Goal: Task Accomplishment & Management: Manage account settings

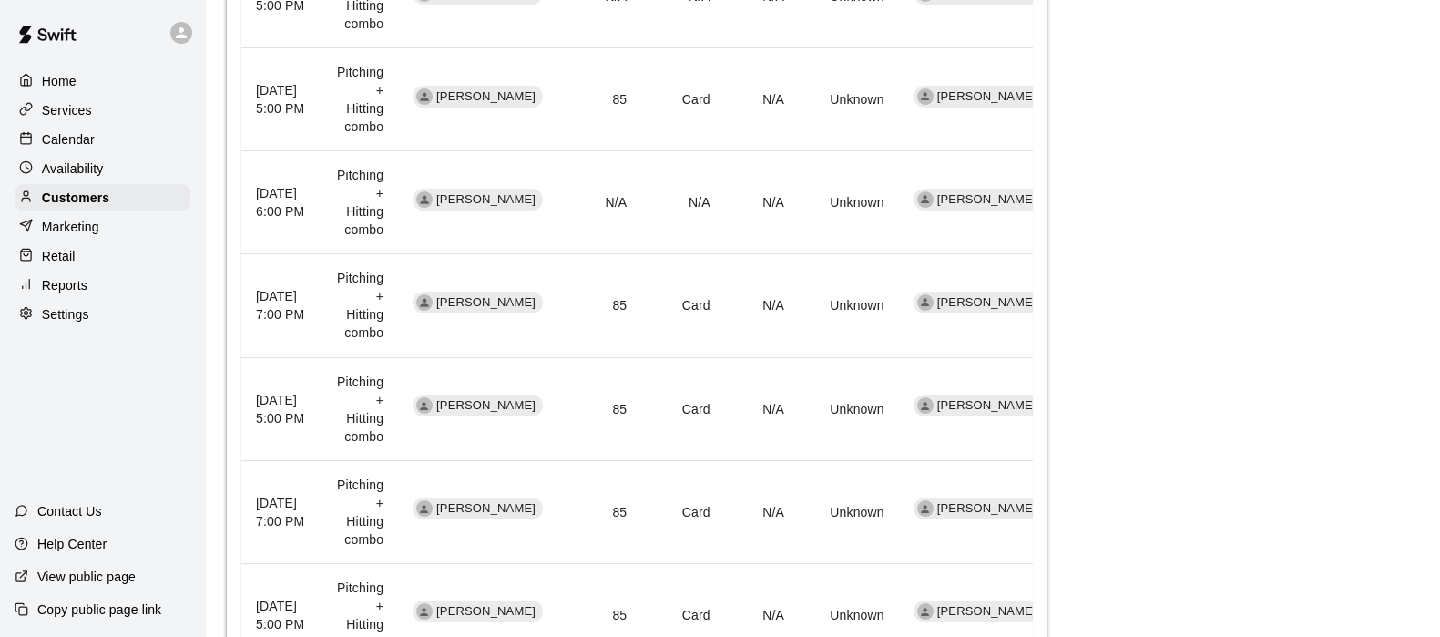
scroll to position [917, 0]
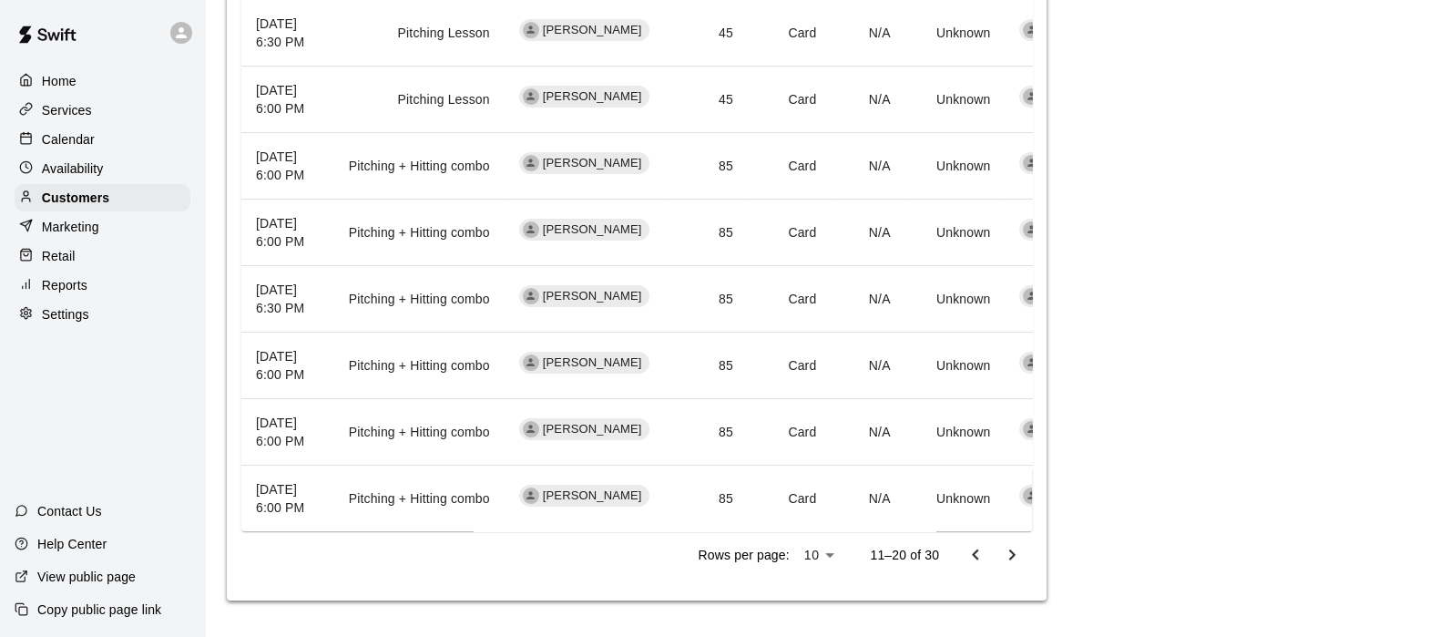
scroll to position [949, 0]
click at [972, 556] on icon "Go to previous page" at bounding box center [976, 555] width 22 height 22
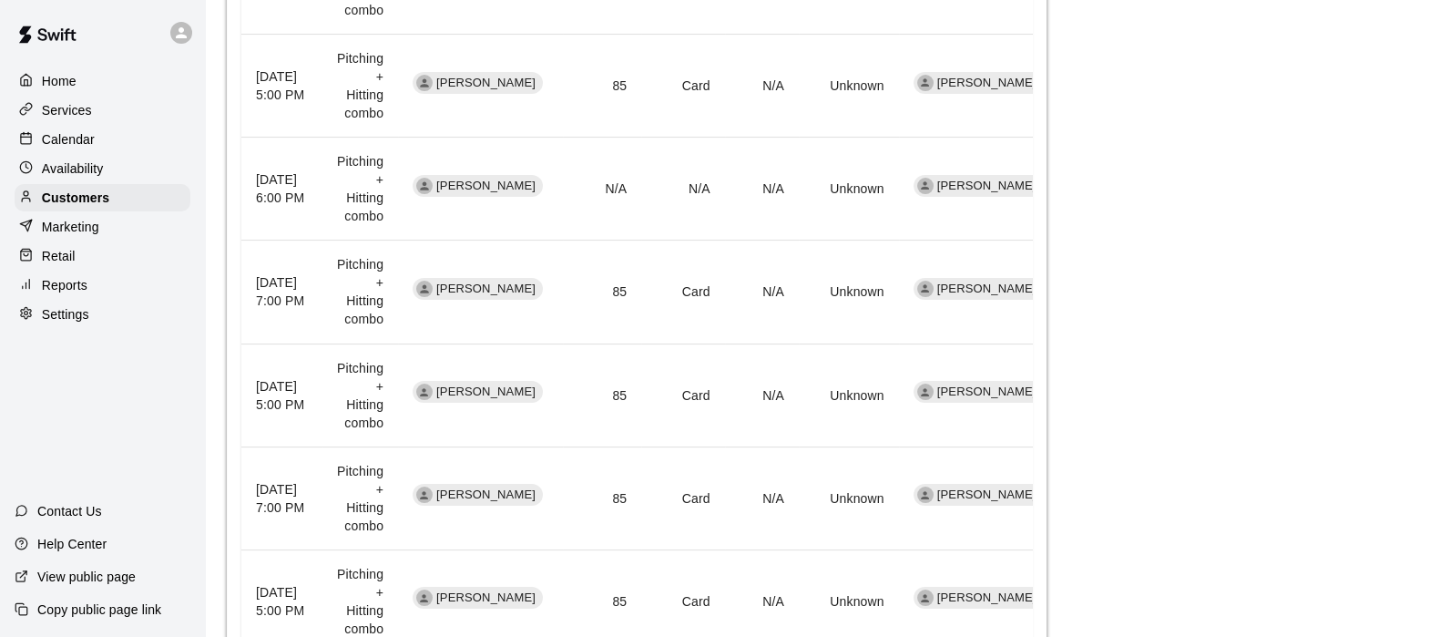
scroll to position [911, 0]
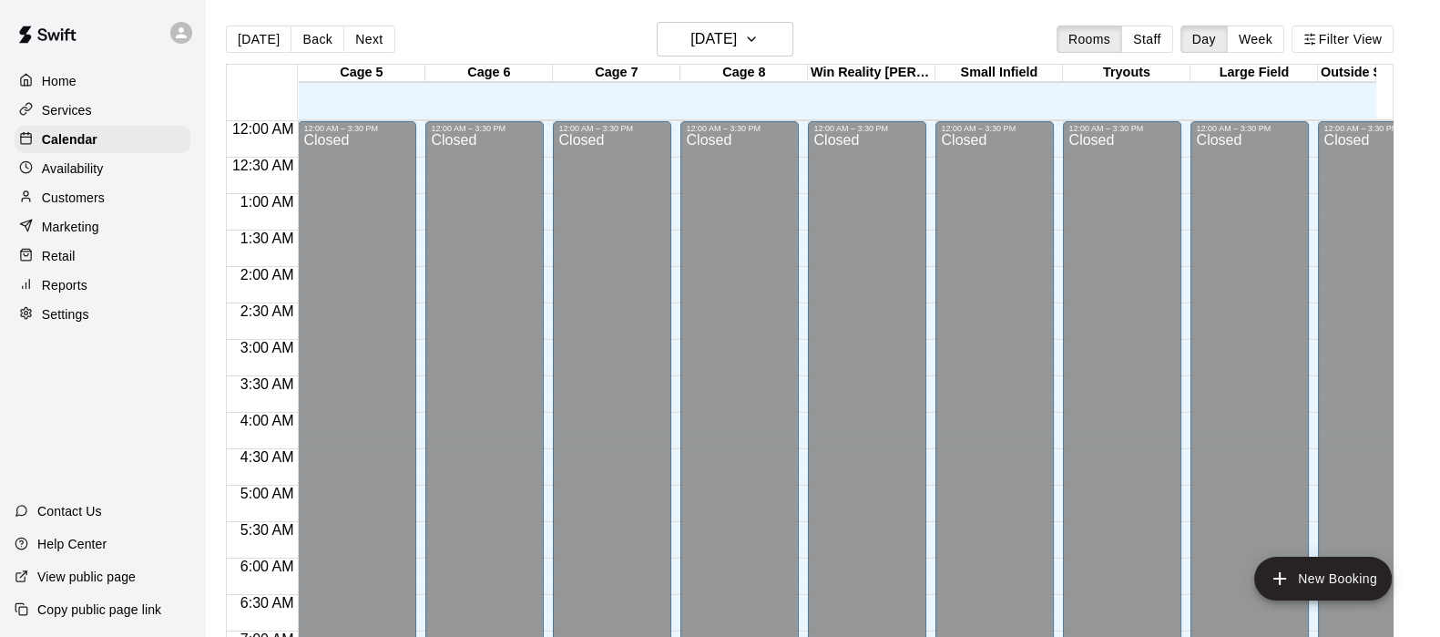
scroll to position [1115, 0]
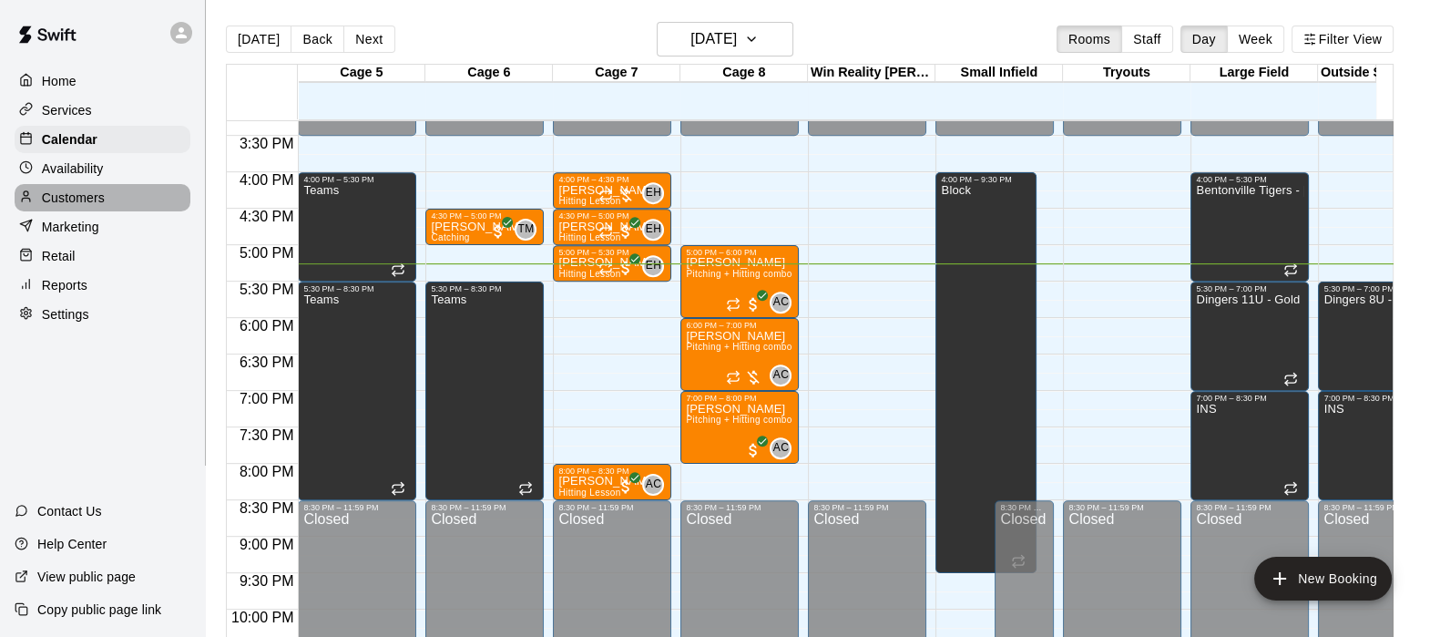
click at [60, 207] on p "Customers" at bounding box center [73, 198] width 63 height 18
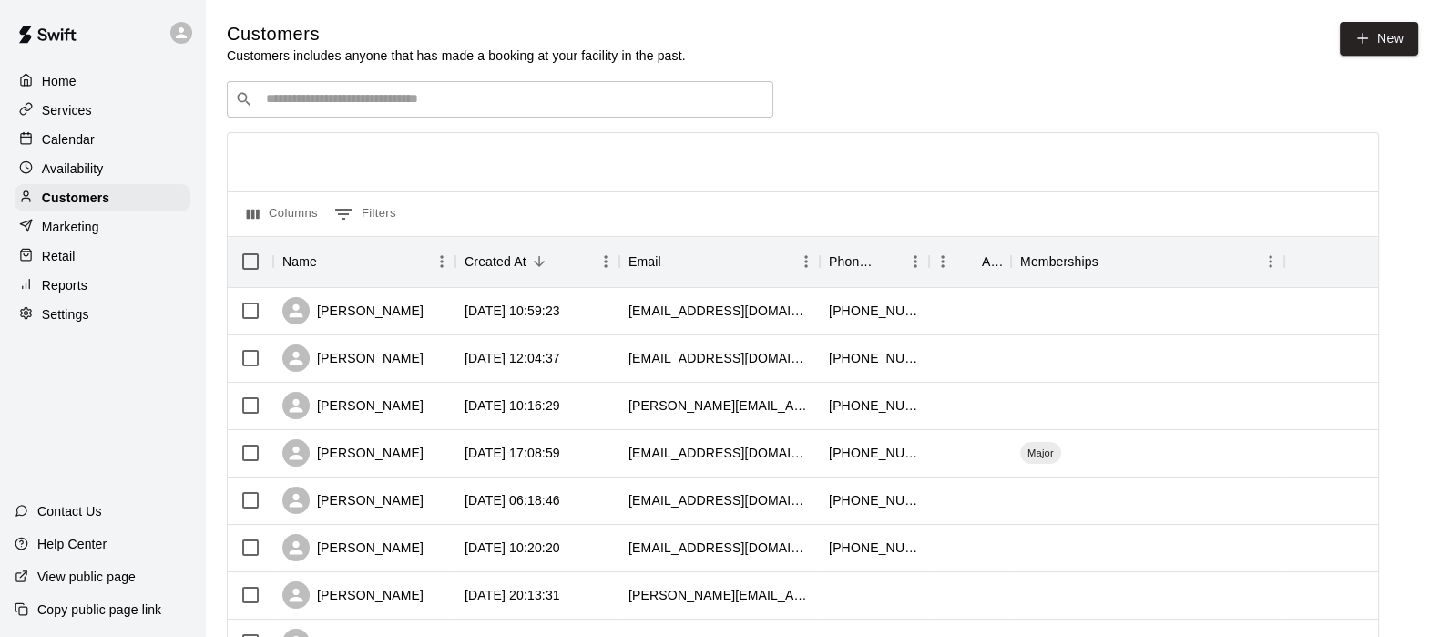
click at [291, 108] on input "Search customers by name or email" at bounding box center [512, 99] width 505 height 18
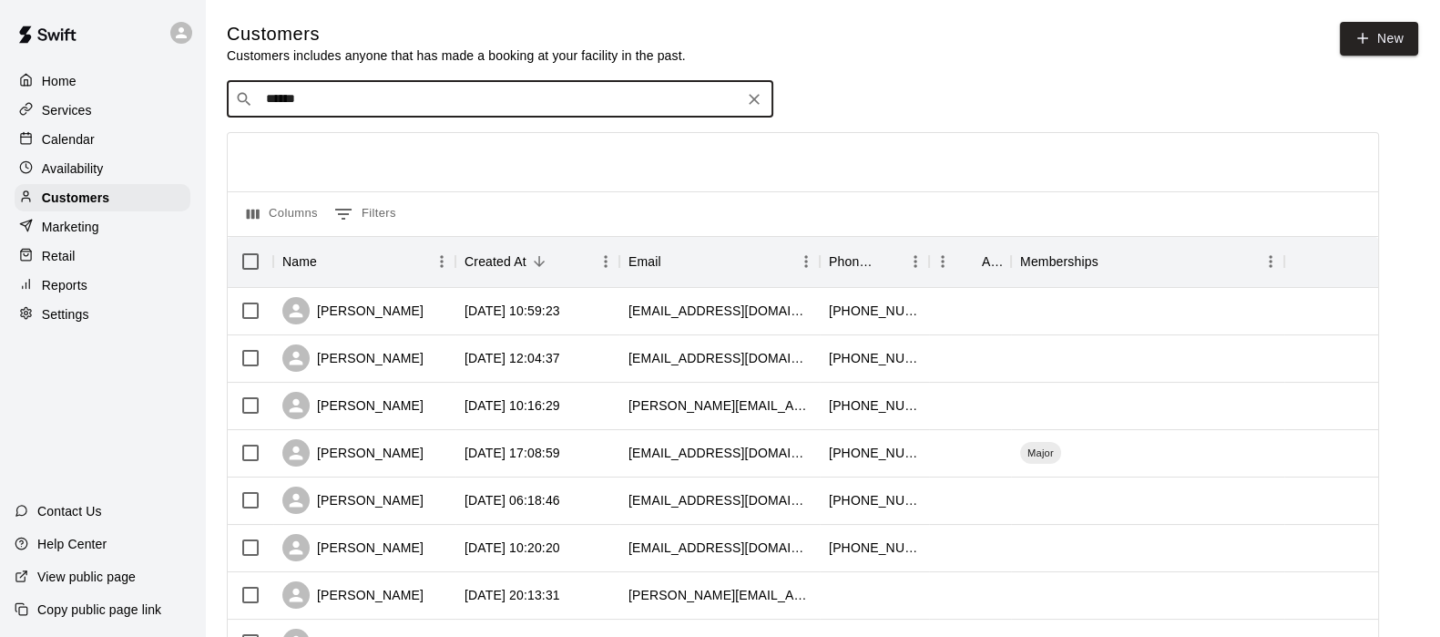
type input "*******"
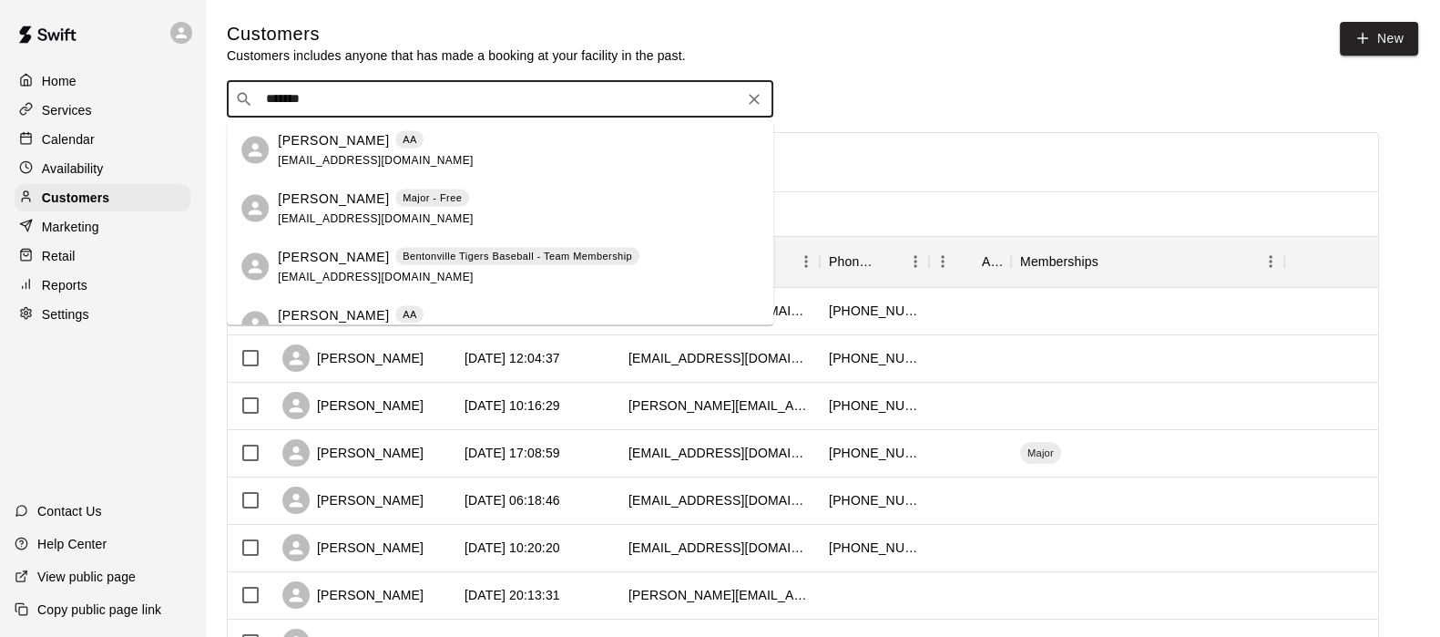
click at [302, 135] on p "[PERSON_NAME]" at bounding box center [333, 139] width 111 height 19
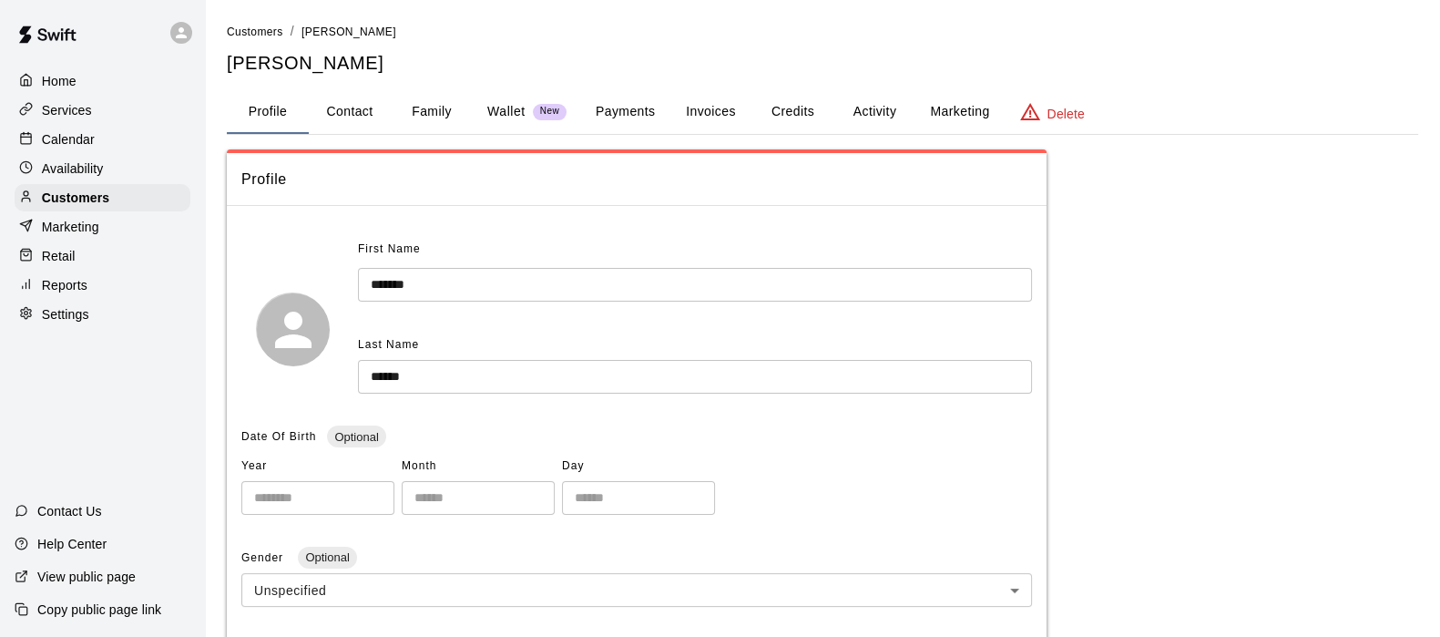
click at [875, 118] on button "Activity" at bounding box center [874, 112] width 82 height 44
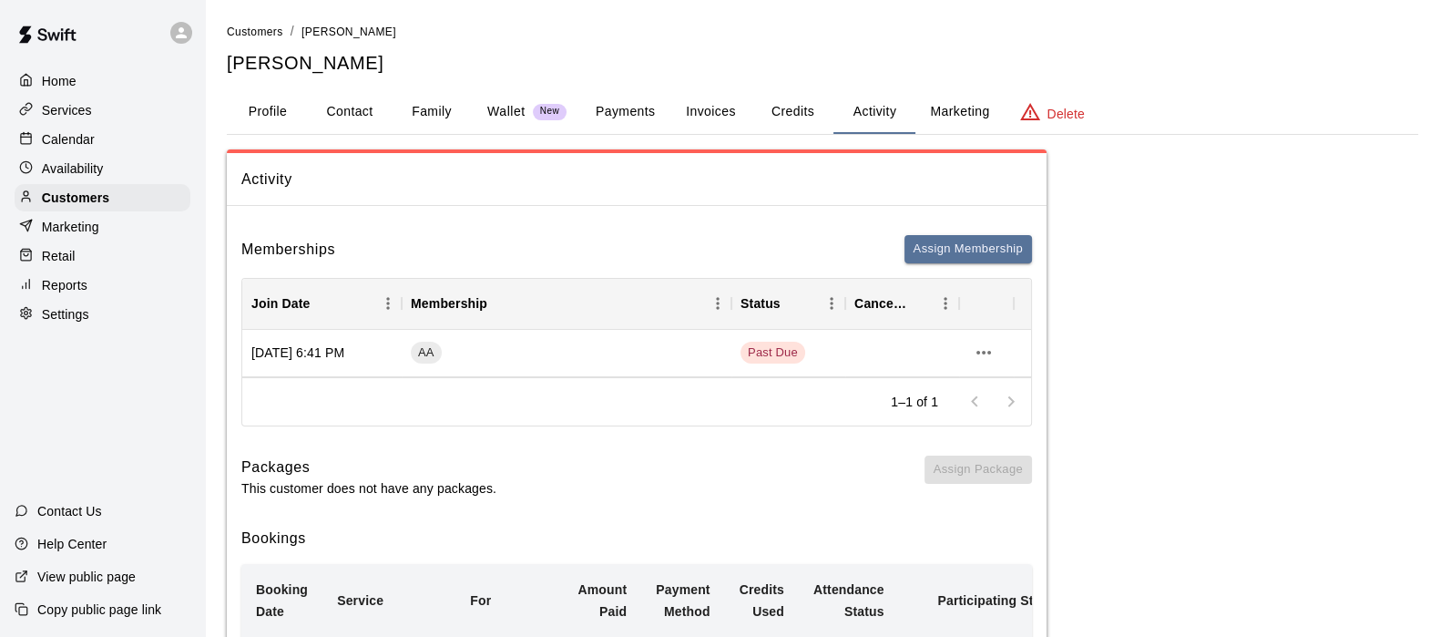
click at [629, 117] on button "Payments" at bounding box center [625, 112] width 88 height 44
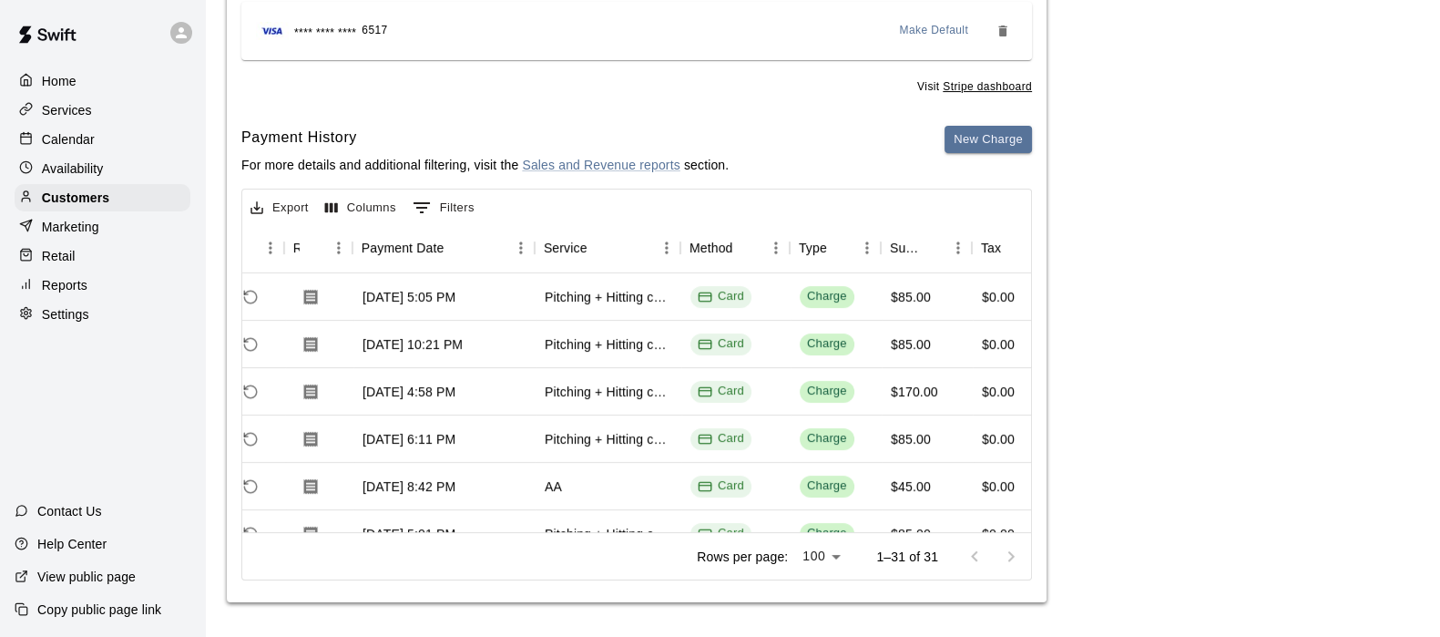
scroll to position [0, 122]
drag, startPoint x: 945, startPoint y: 389, endPoint x: 874, endPoint y: 394, distance: 71.3
click at [874, 394] on div "770623 [DATE] 4:58 PM Pitching + Hitting combo Card Charge $170.00 $0.00 $170.00" at bounding box center [682, 391] width 1125 height 47
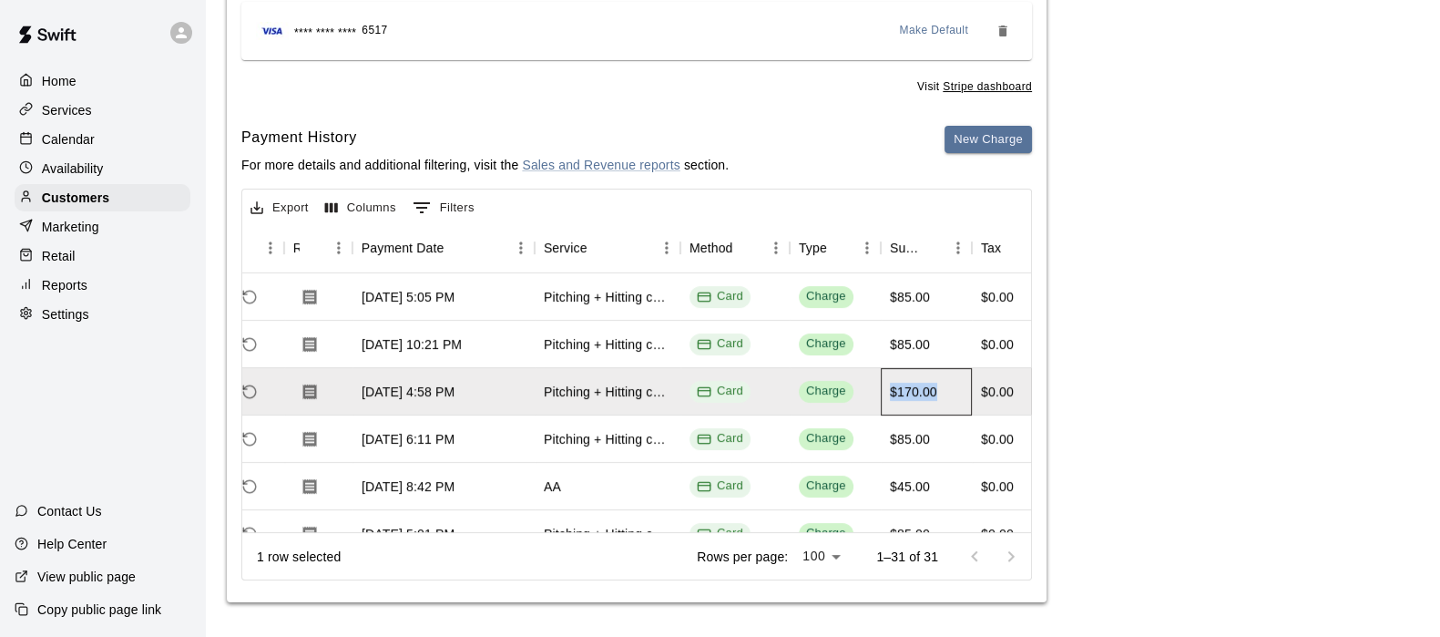
click at [929, 398] on div "$170.00" at bounding box center [913, 392] width 47 height 18
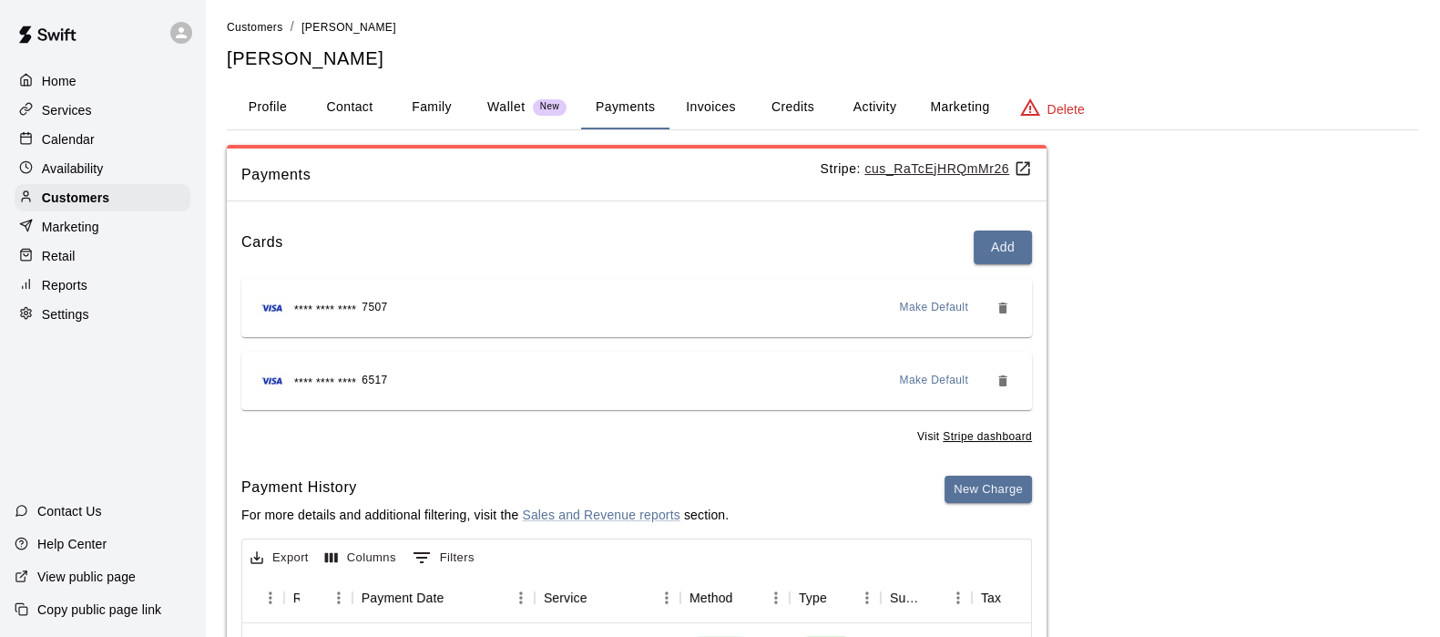
scroll to position [0, 0]
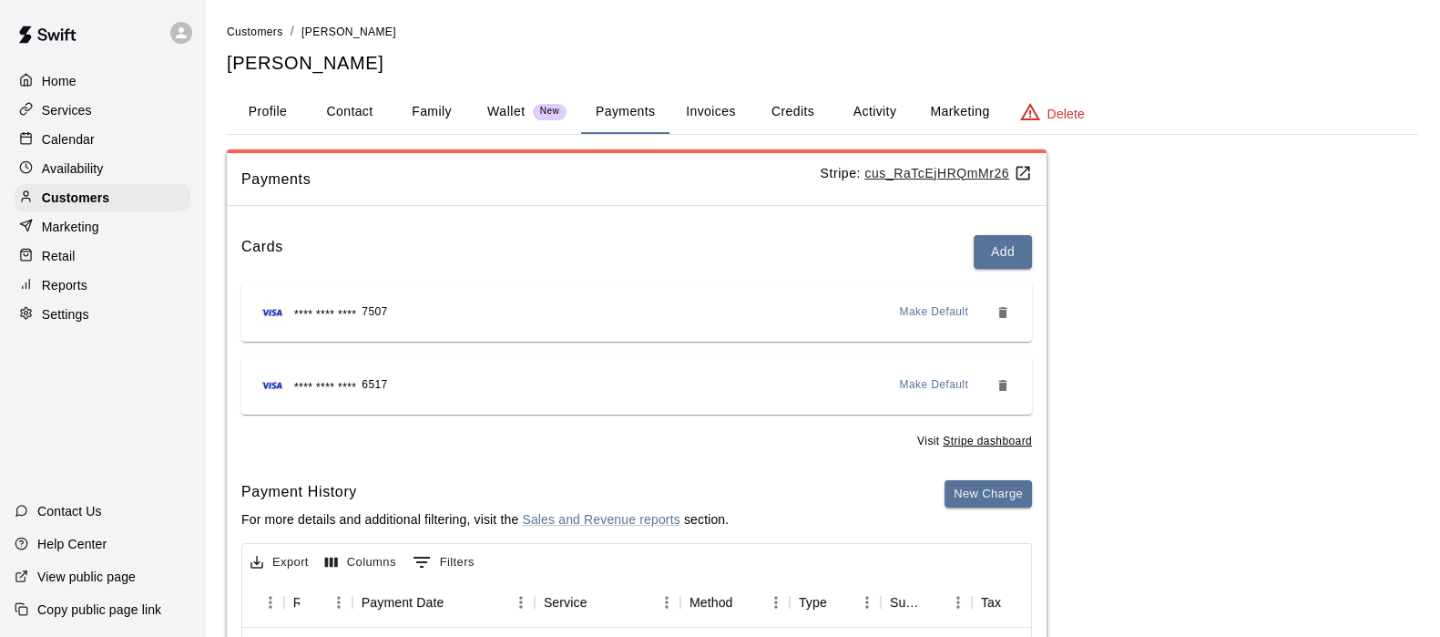
click at [873, 120] on button "Activity" at bounding box center [874, 112] width 82 height 44
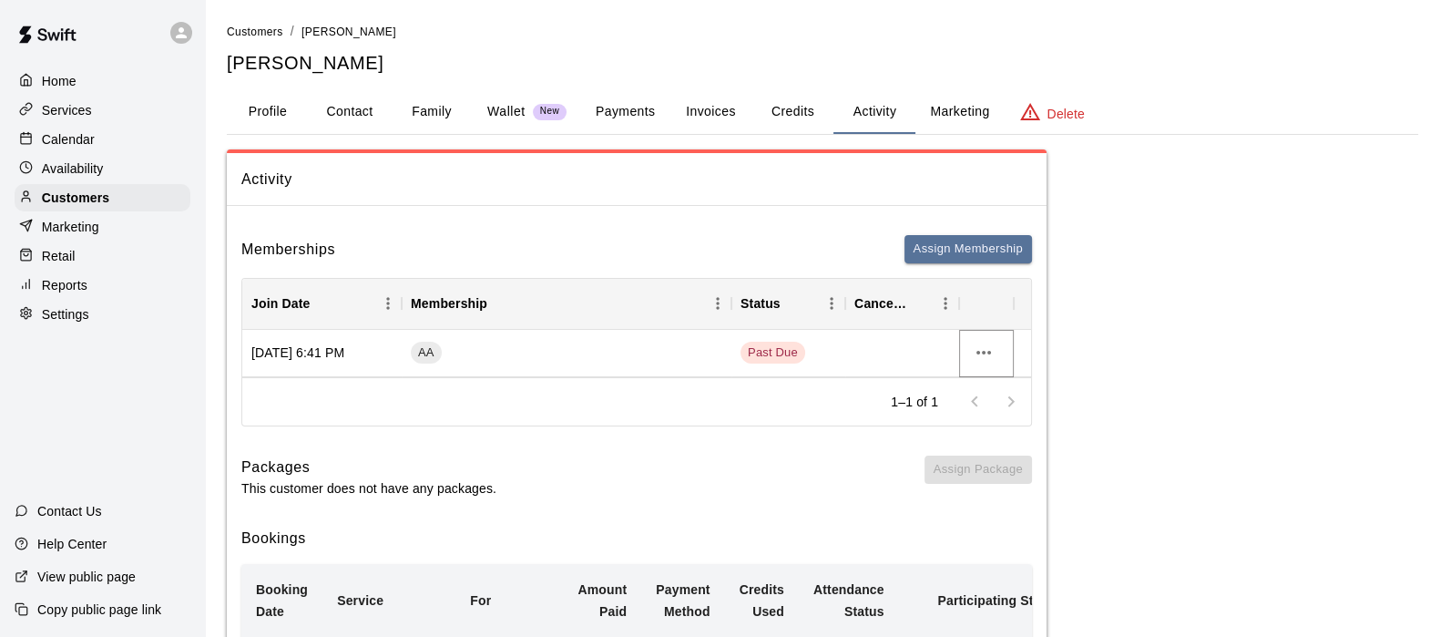
click at [985, 355] on icon "more actions" at bounding box center [984, 353] width 22 height 22
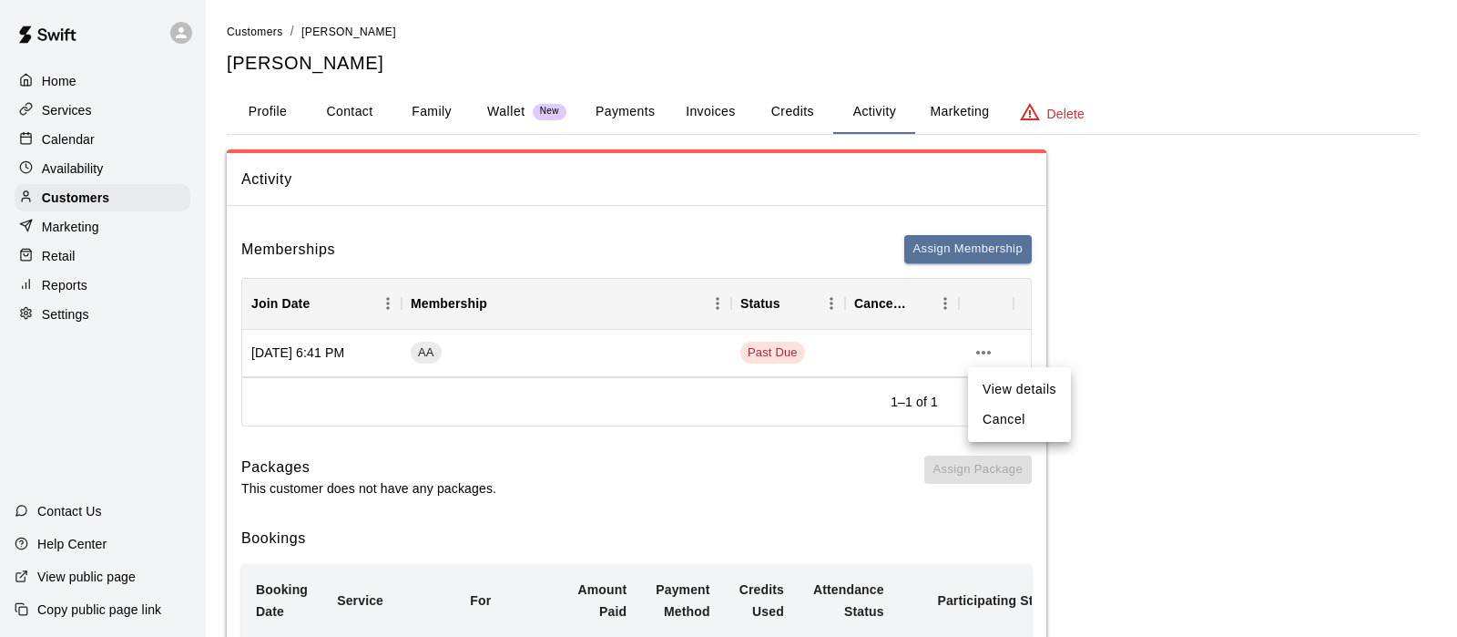
click at [992, 389] on li "View details" at bounding box center [1019, 389] width 103 height 30
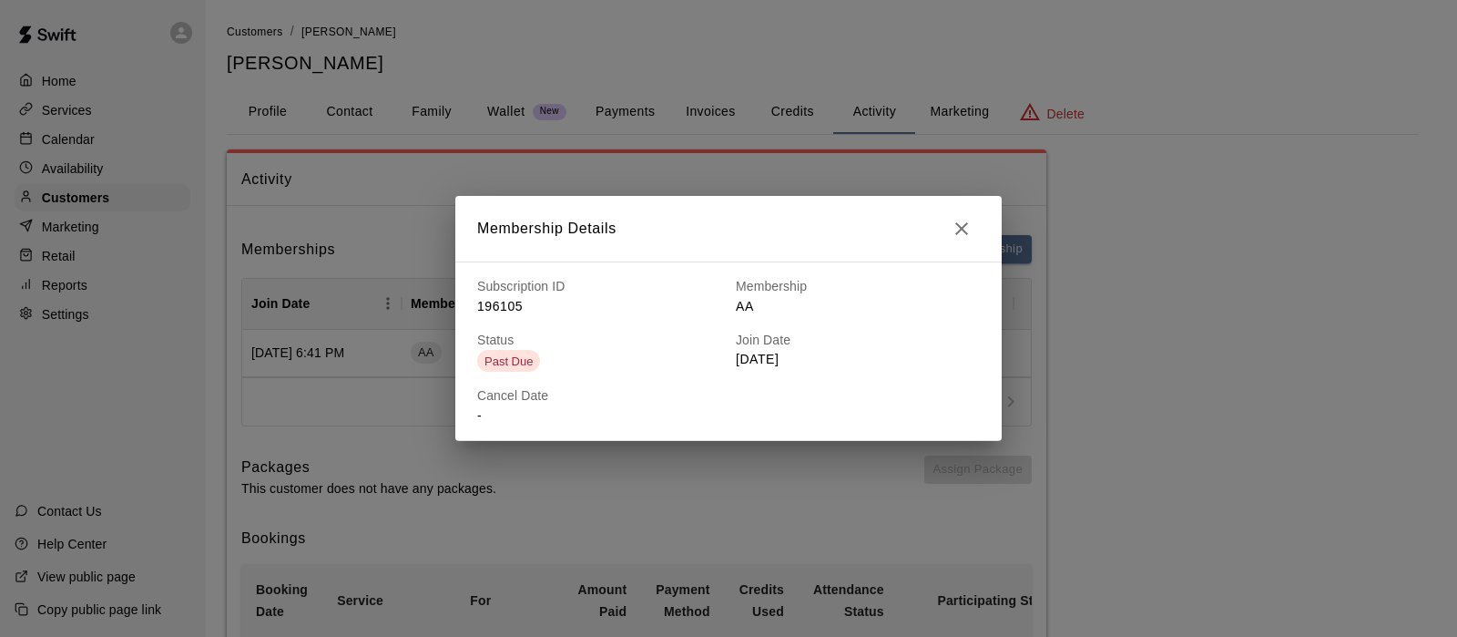
click at [963, 228] on icon "button" at bounding box center [961, 228] width 13 height 13
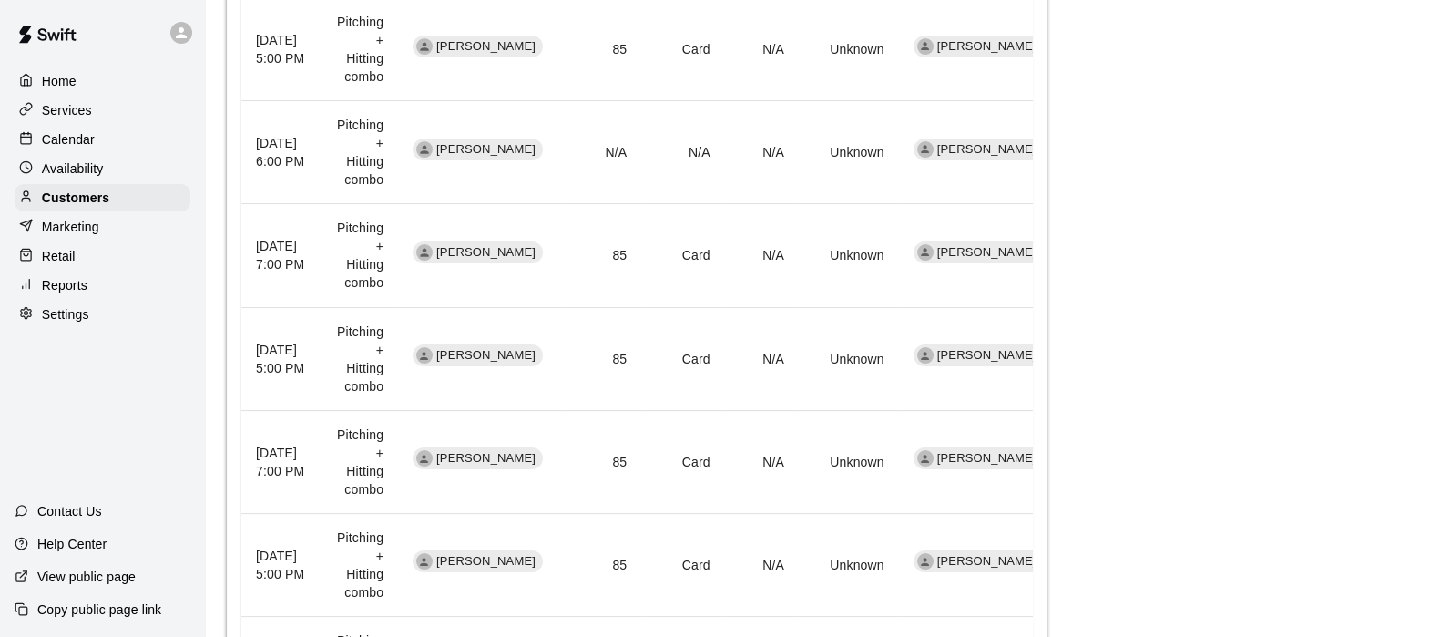
scroll to position [949, 0]
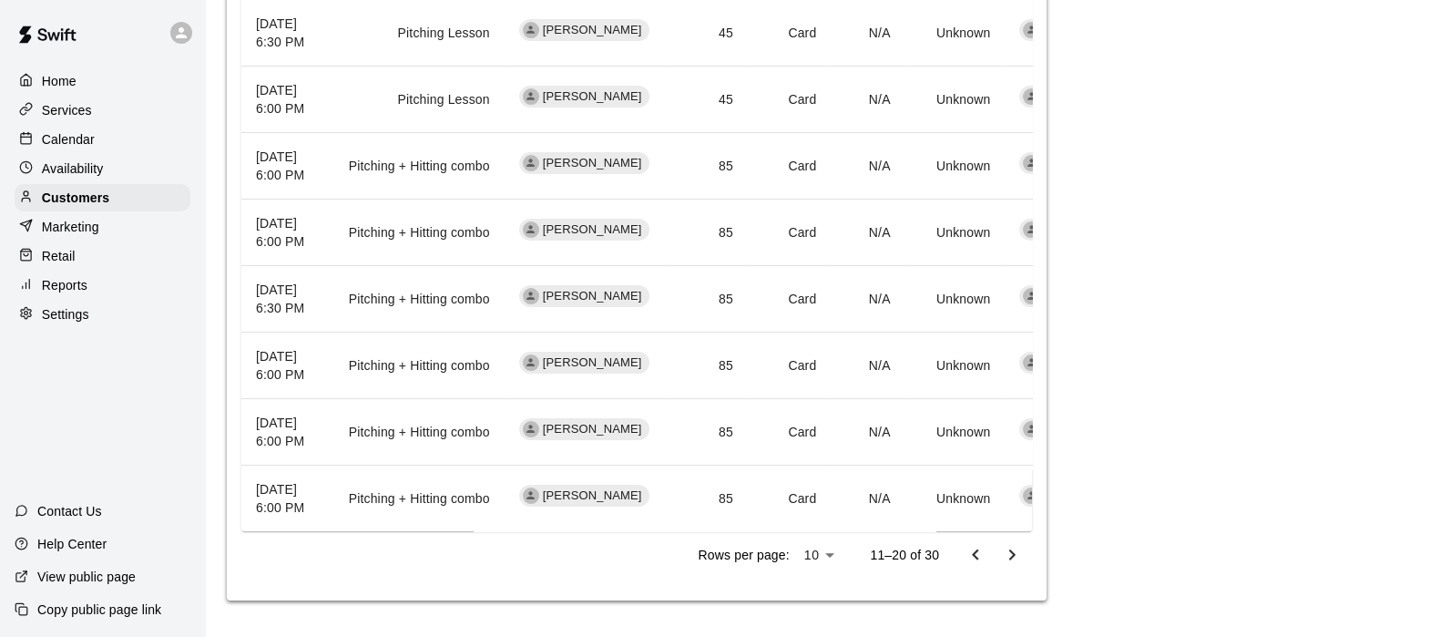
click at [1023, 549] on button "Go to next page" at bounding box center [1012, 554] width 36 height 36
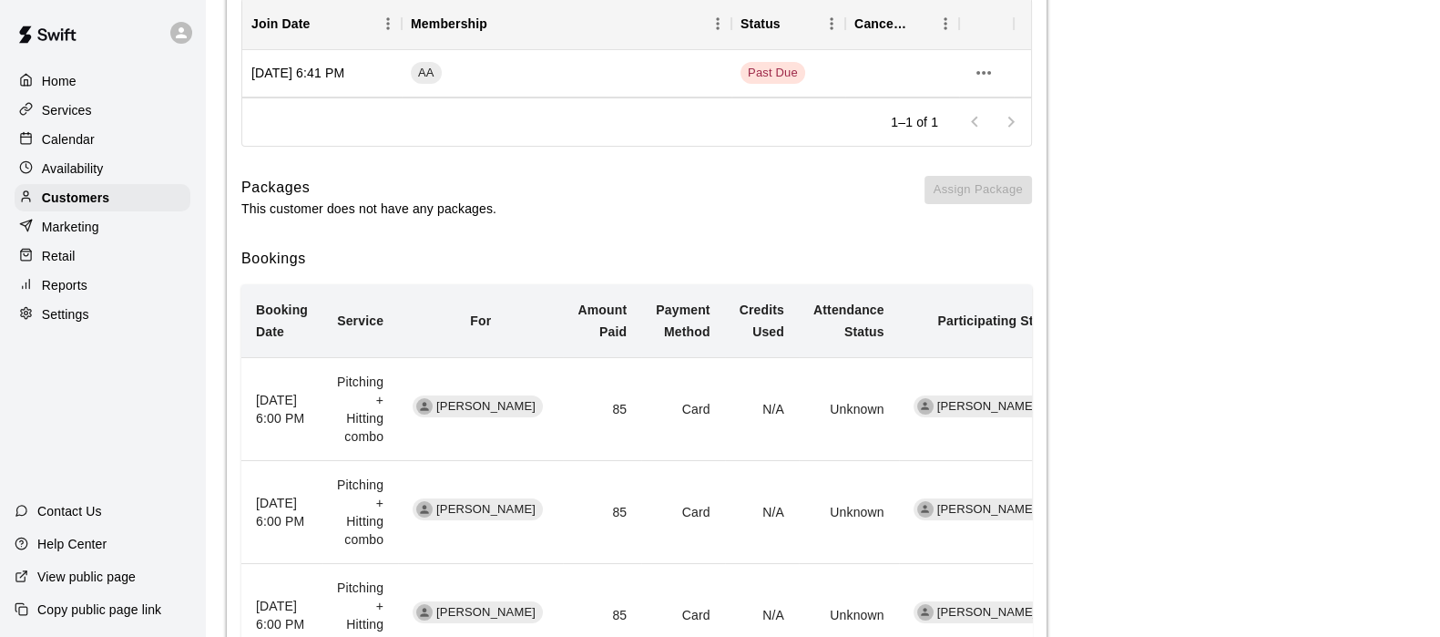
scroll to position [0, 0]
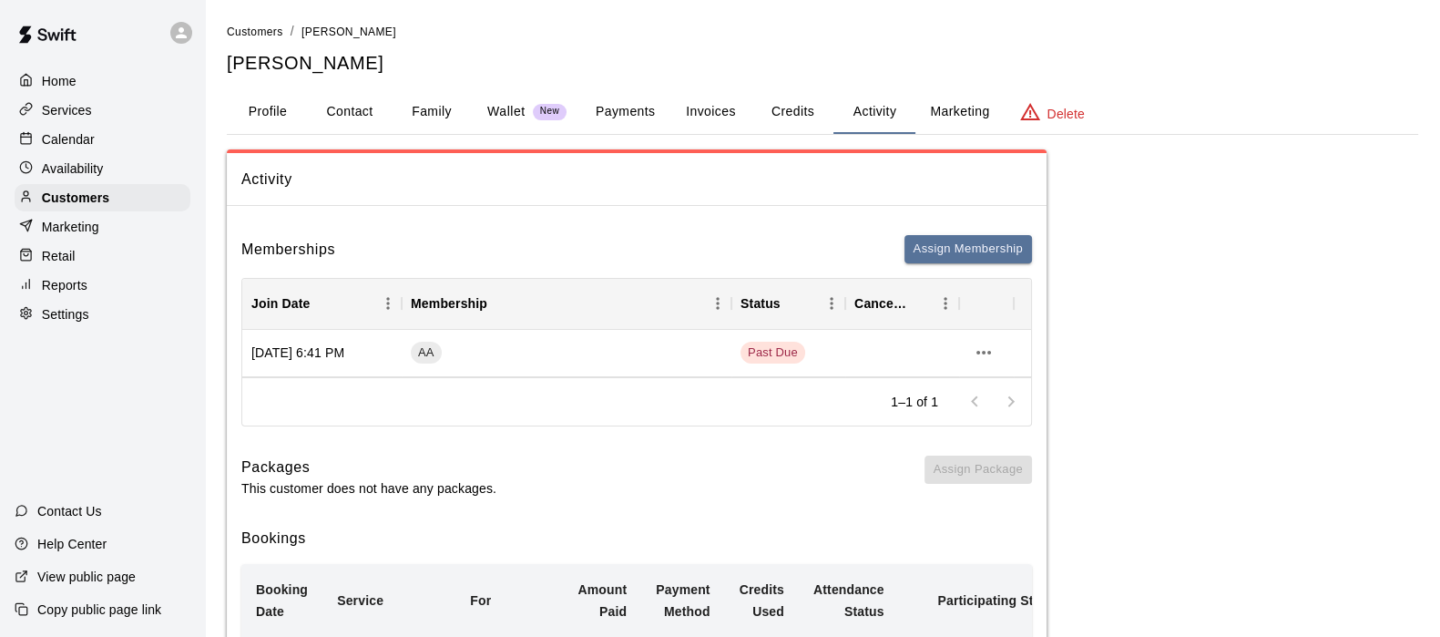
click at [632, 115] on button "Payments" at bounding box center [625, 112] width 88 height 44
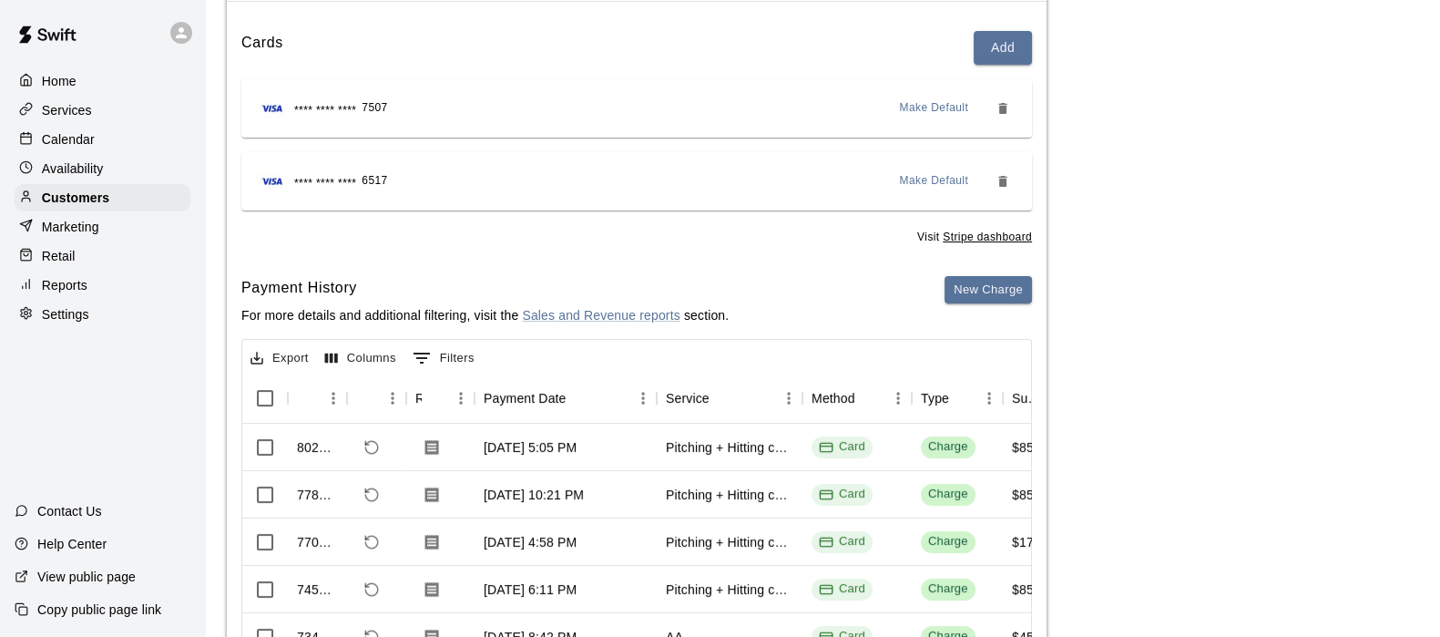
scroll to position [209, 0]
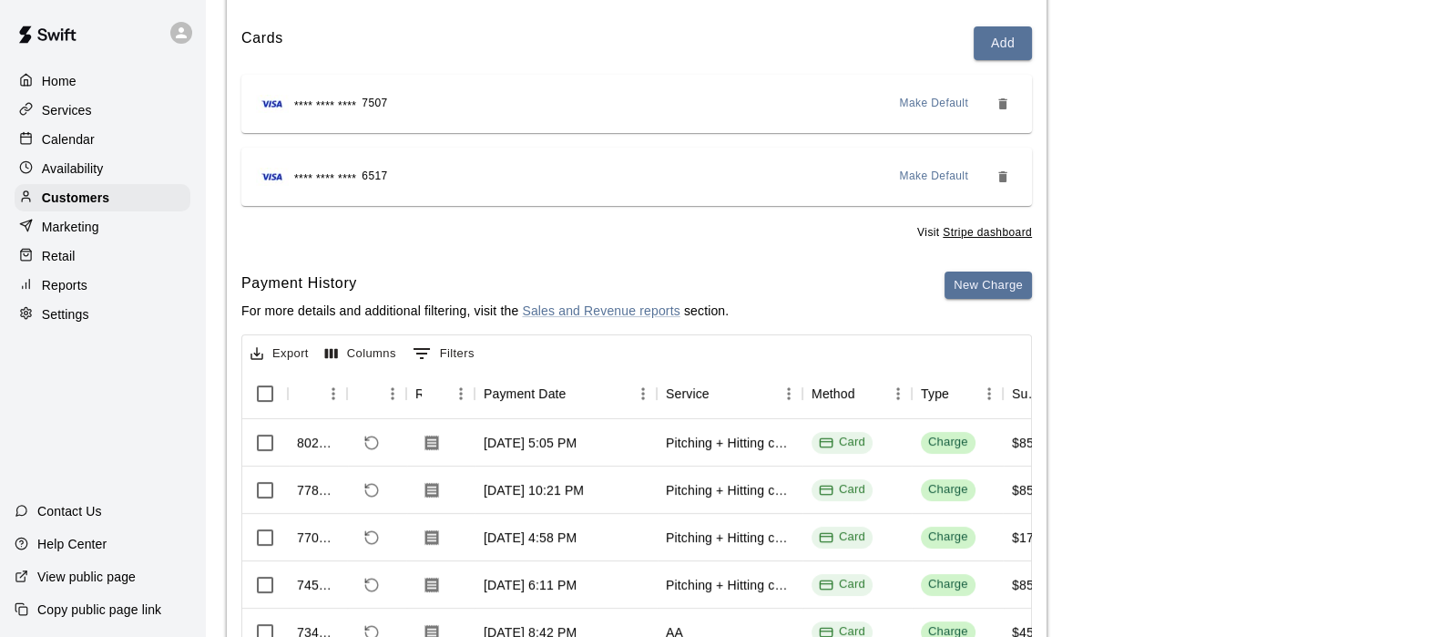
click at [916, 101] on span "Make Default" at bounding box center [934, 104] width 69 height 18
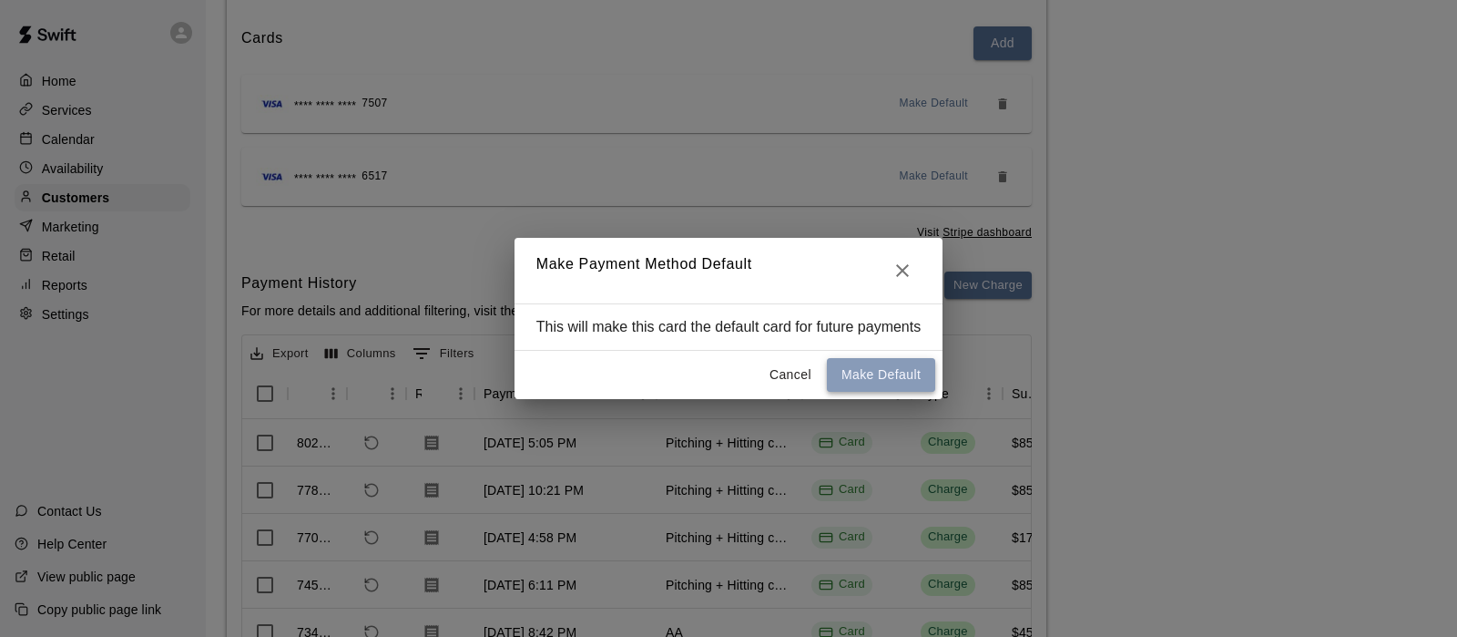
click at [852, 373] on button "Make Default" at bounding box center [881, 375] width 108 height 34
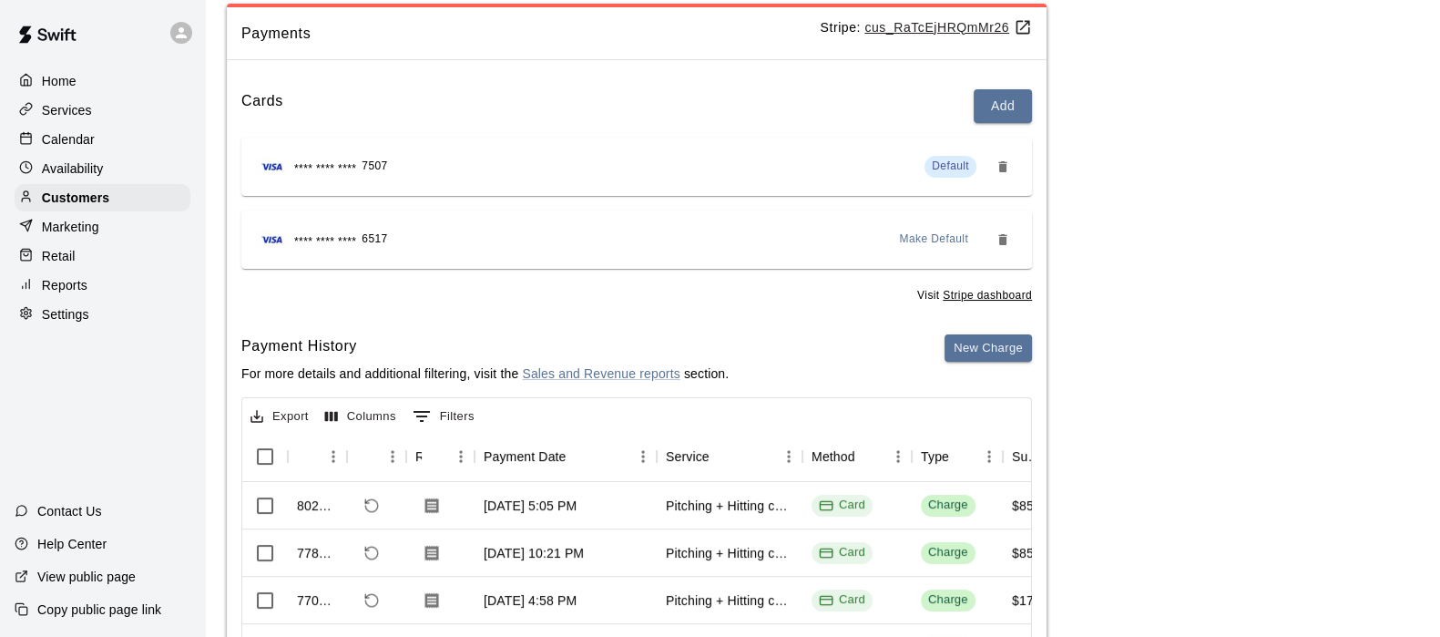
scroll to position [0, 0]
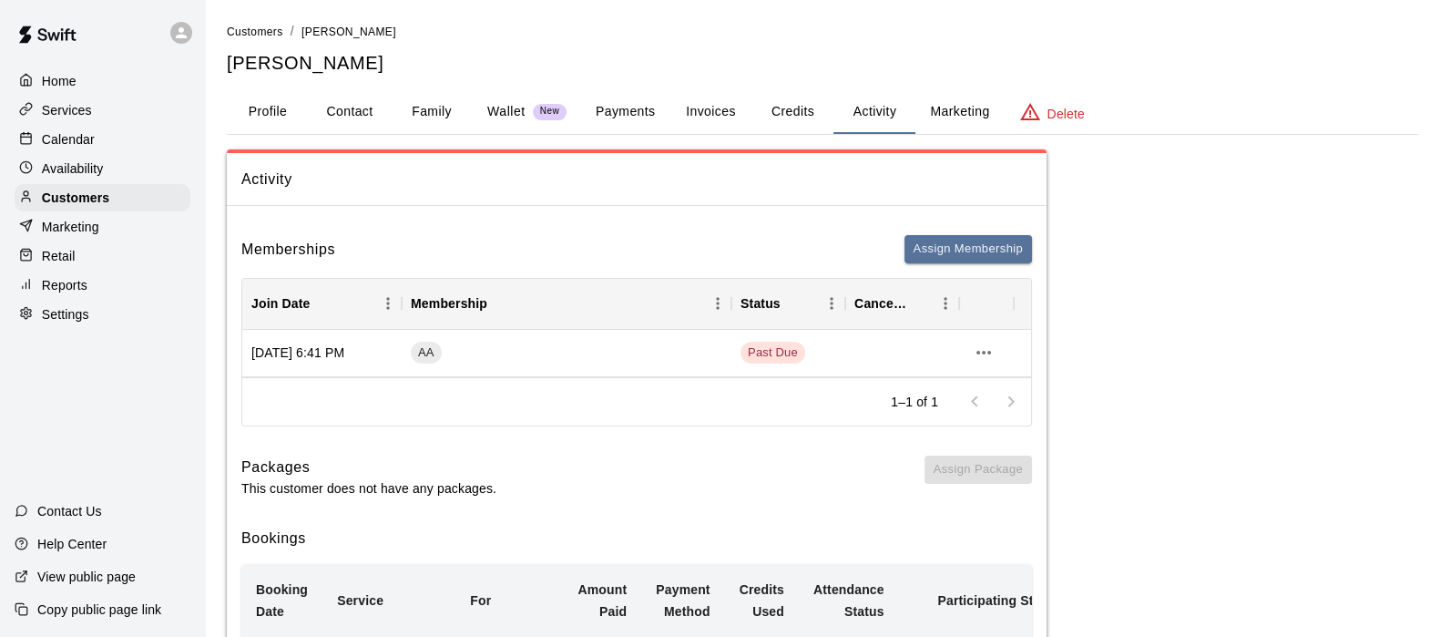
click at [56, 148] on p "Calendar" at bounding box center [68, 139] width 53 height 18
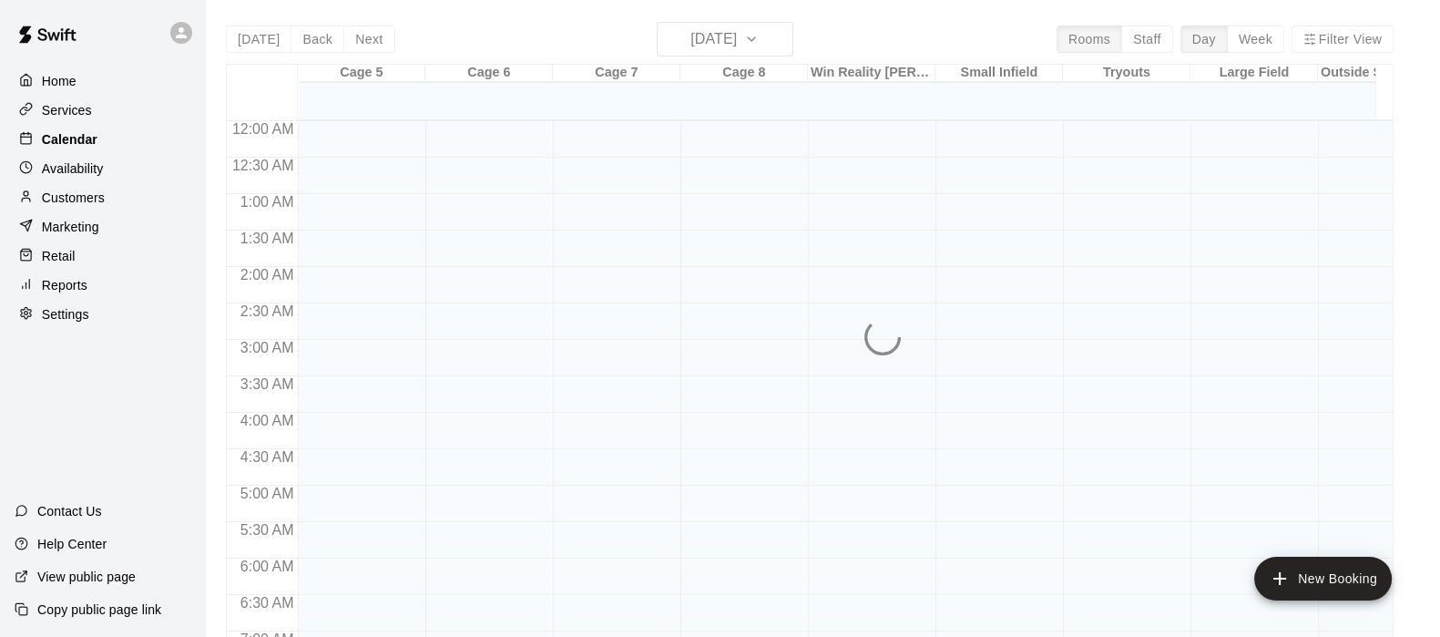
scroll to position [1157, 0]
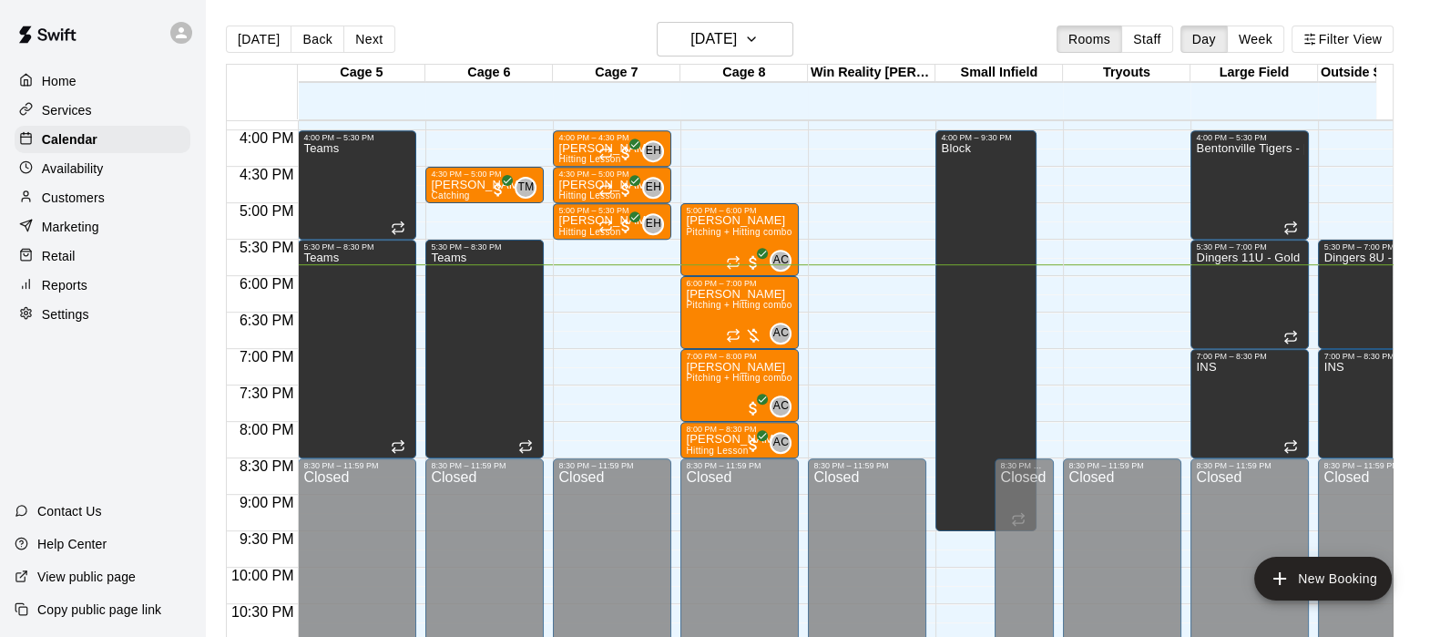
click at [57, 195] on p "Customers" at bounding box center [73, 198] width 63 height 18
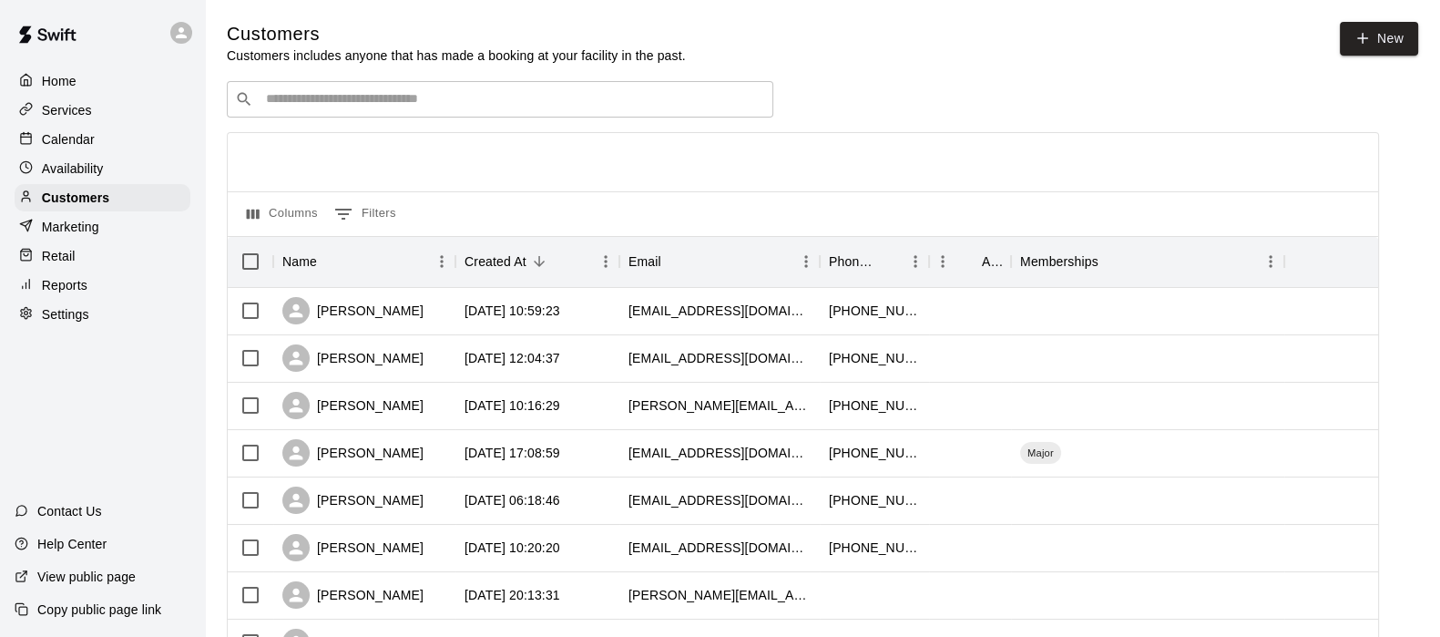
click at [291, 107] on input "Search customers by name or email" at bounding box center [512, 99] width 505 height 18
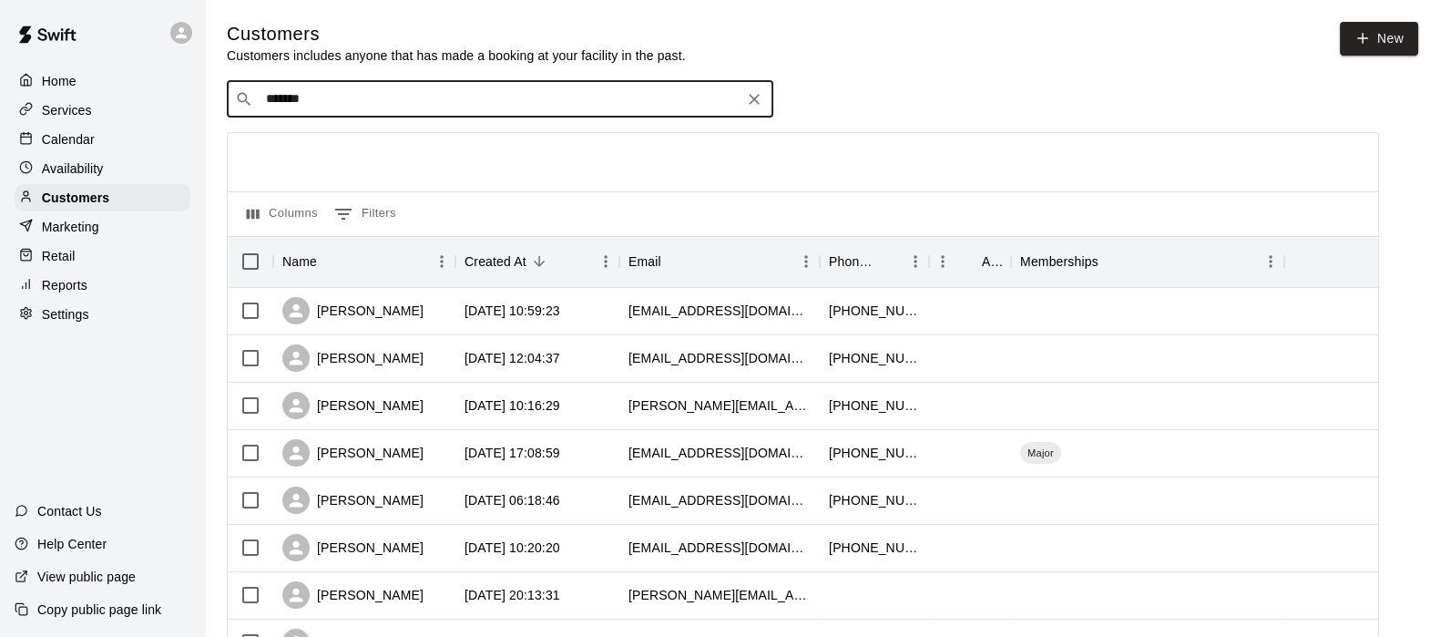
type input "********"
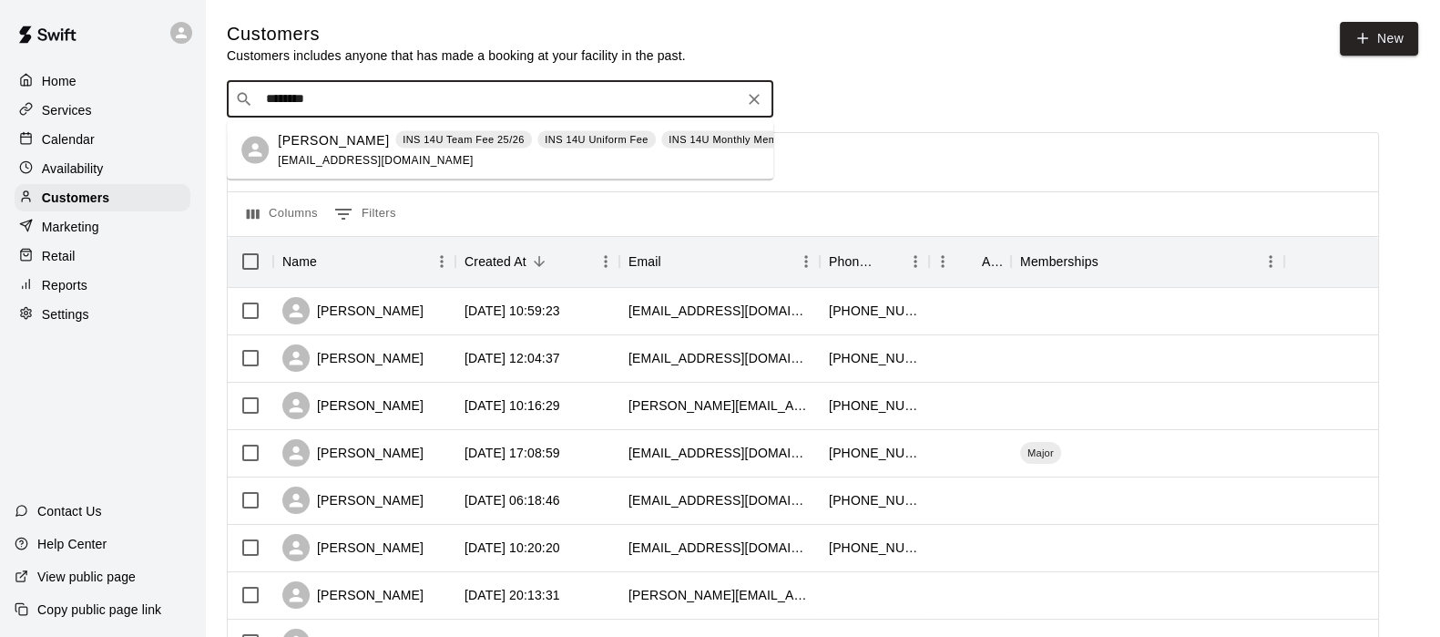
click at [301, 133] on p "Beau Lee" at bounding box center [333, 139] width 111 height 19
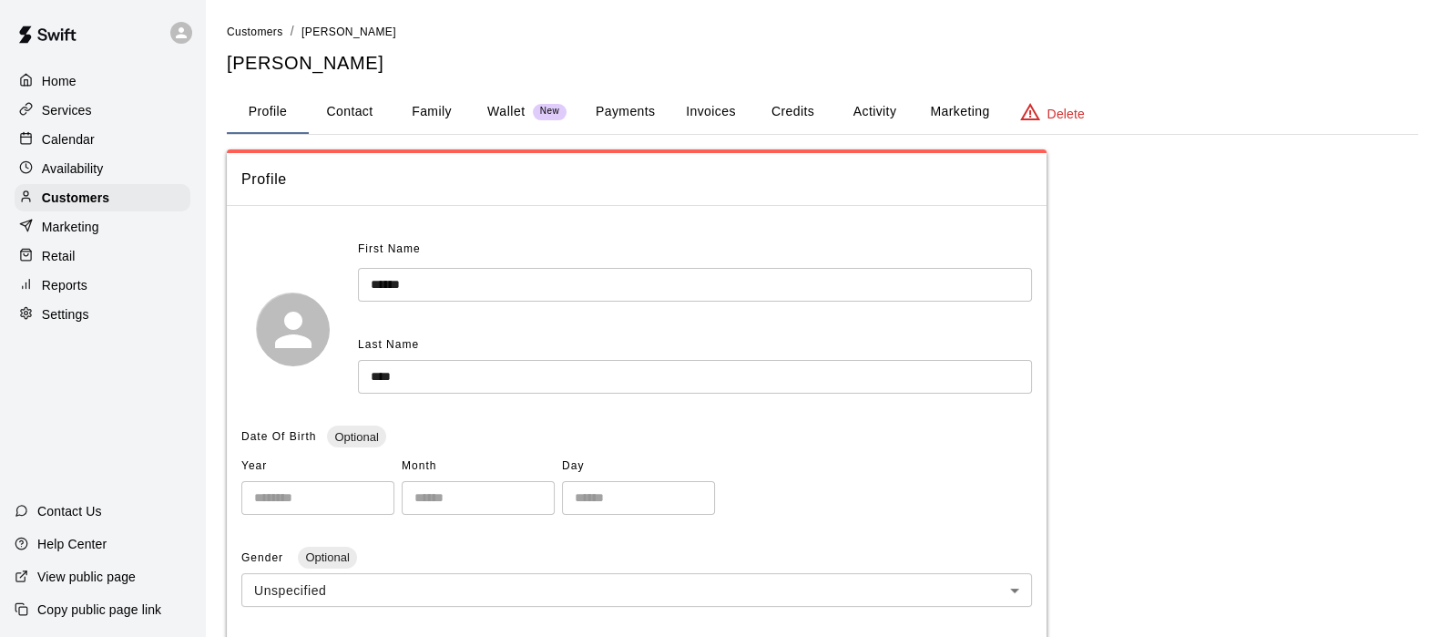
click at [417, 111] on button "Family" at bounding box center [432, 112] width 82 height 44
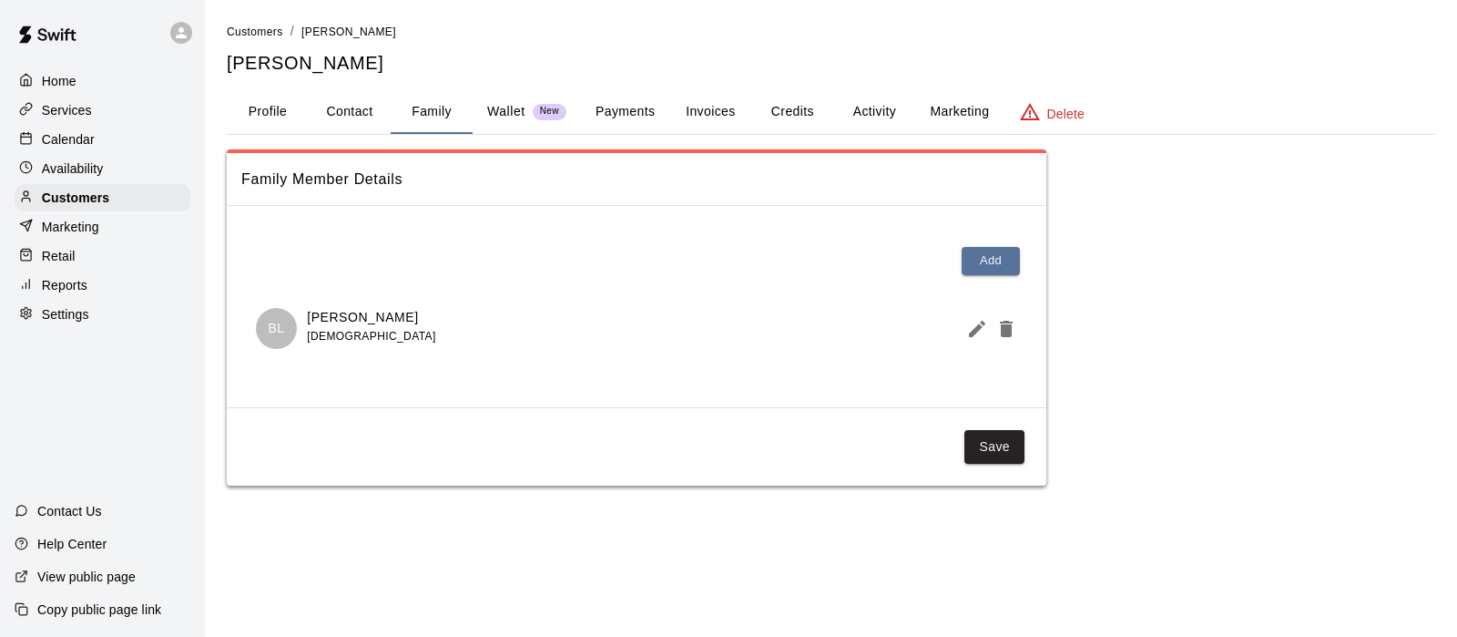
click at [254, 120] on button "Profile" at bounding box center [268, 112] width 82 height 44
